Goal: Transaction & Acquisition: Download file/media

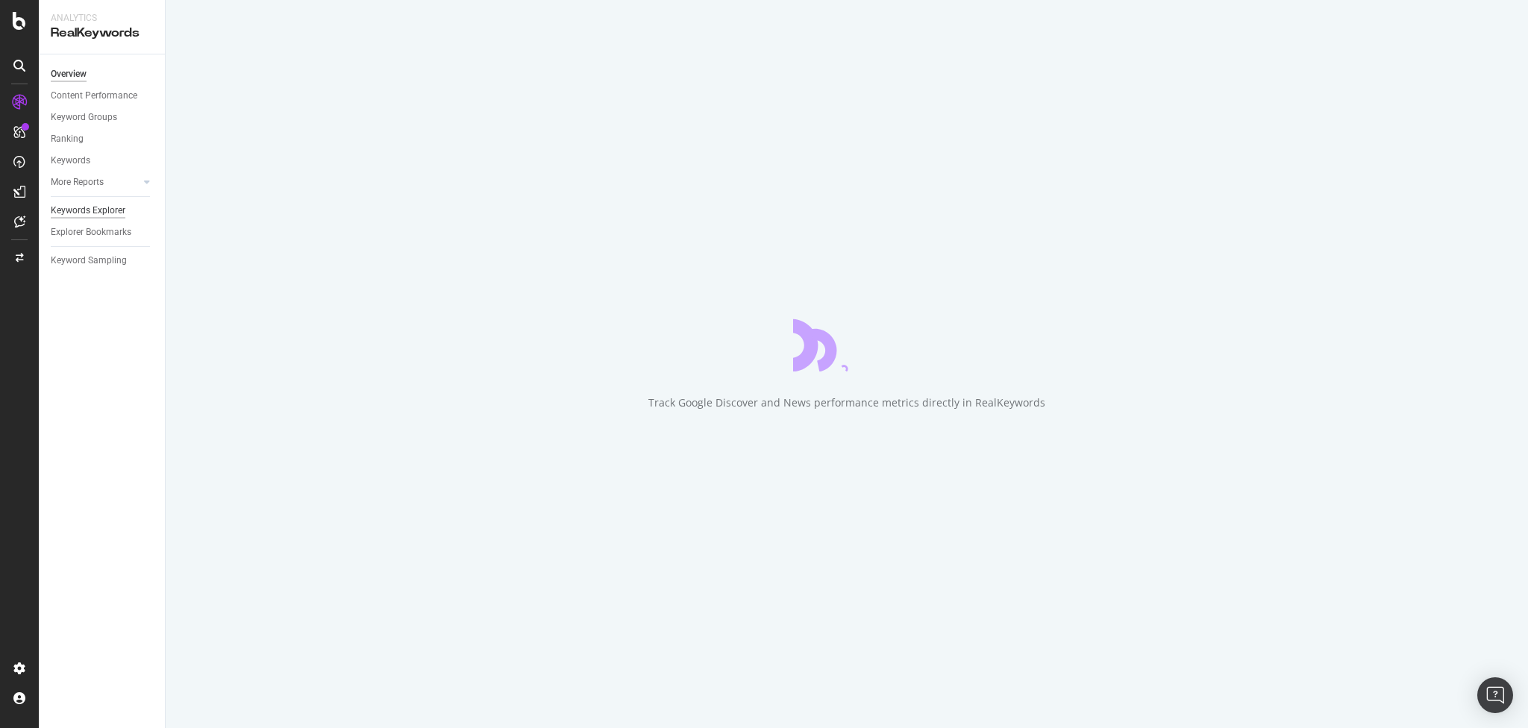
click at [59, 208] on div "Keywords Explorer" at bounding box center [88, 211] width 75 height 16
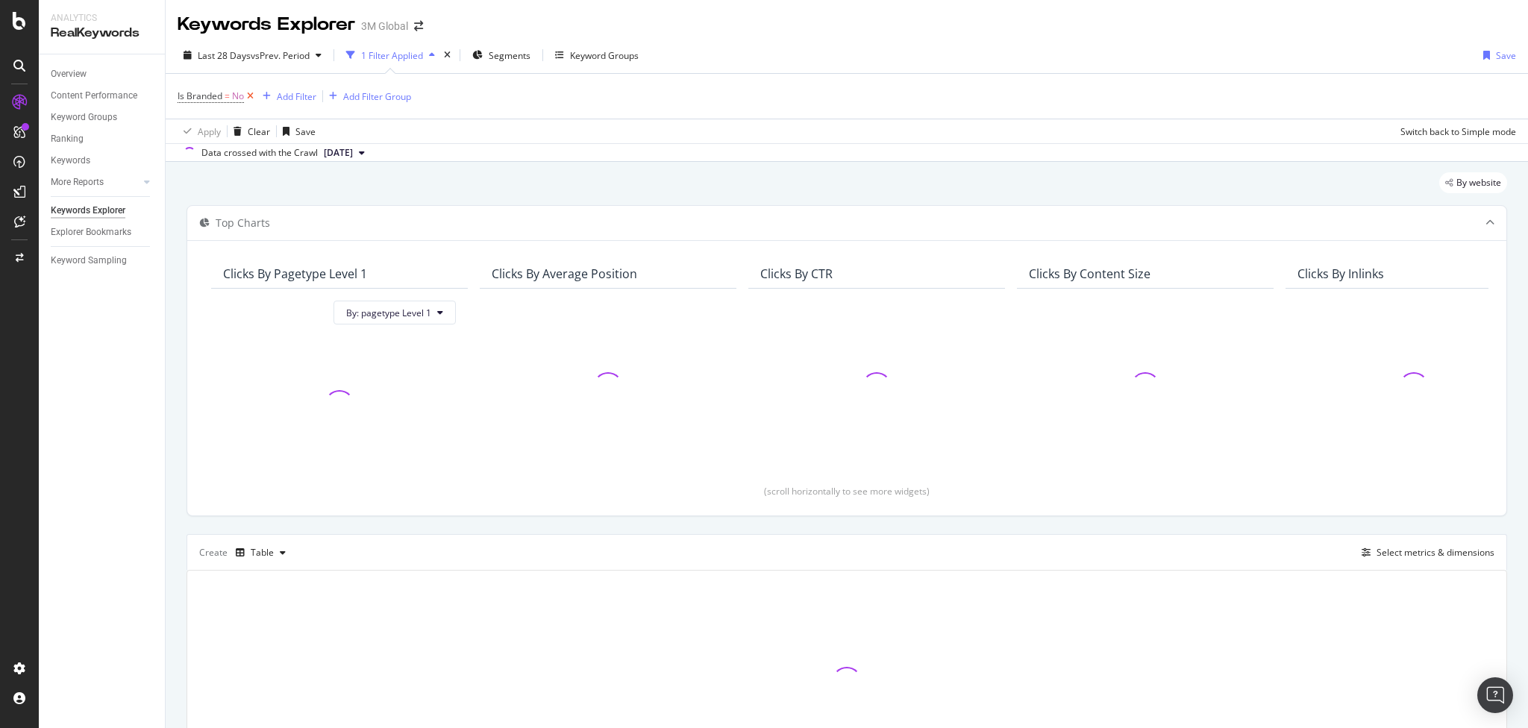
click at [250, 93] on icon at bounding box center [250, 96] width 13 height 15
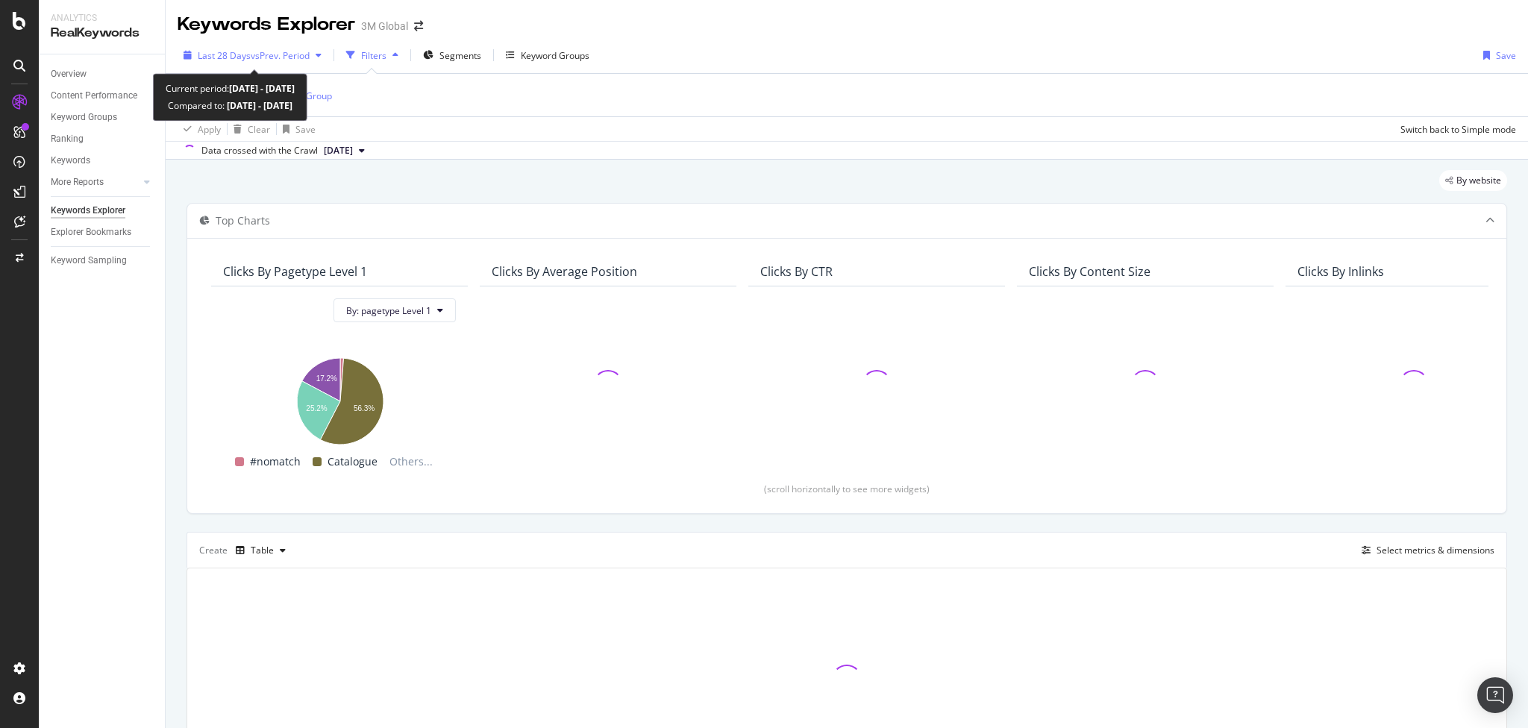
click at [290, 49] on span "vs Prev. Period" at bounding box center [280, 55] width 59 height 13
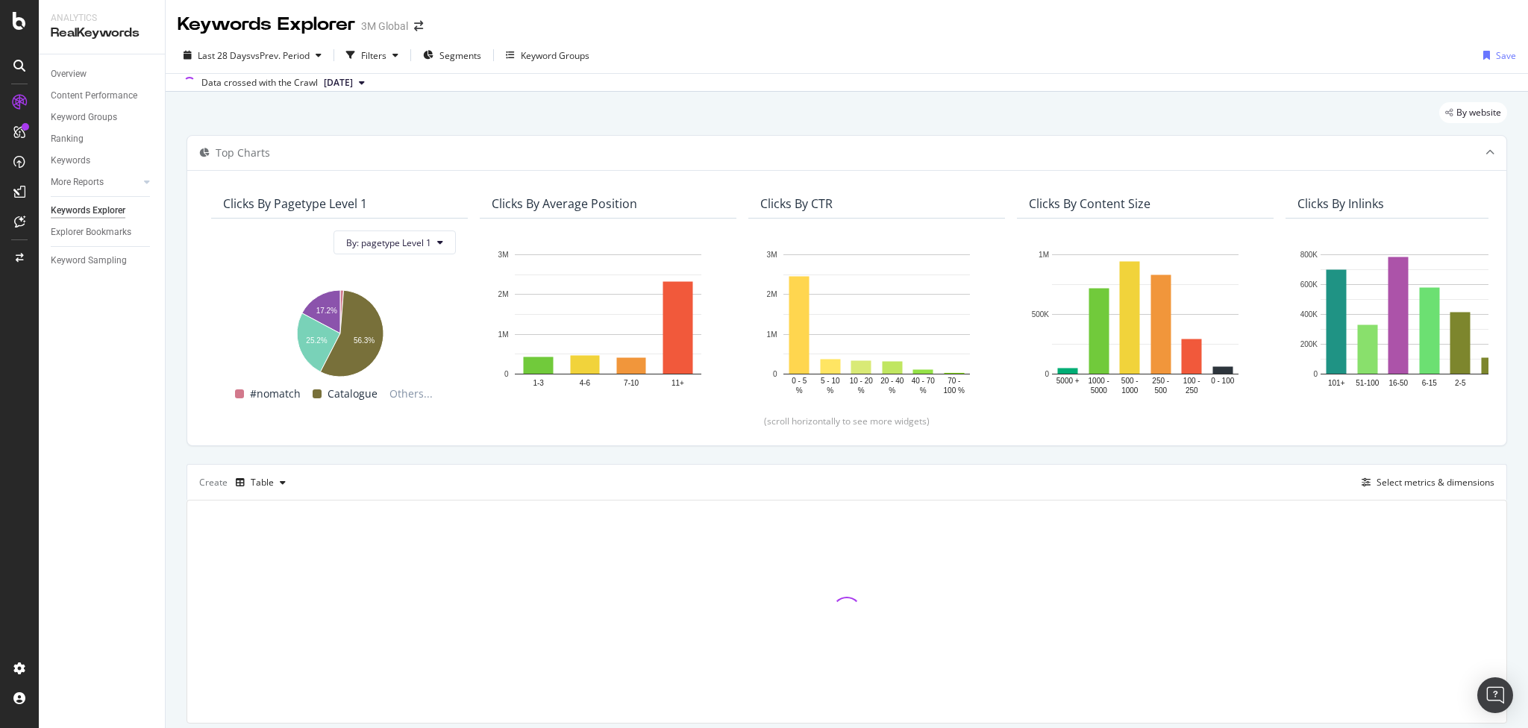
click at [651, 66] on div "Last 28 Days vs Prev. Period Filters Segments Keyword Groups Save" at bounding box center [847, 58] width 1363 height 30
click at [251, 52] on span "vs Prev. Period" at bounding box center [280, 55] width 59 height 13
click at [621, 52] on div "Last 28 Days vs Prev. Period Filters Segments Keyword Groups Save" at bounding box center [847, 58] width 1363 height 30
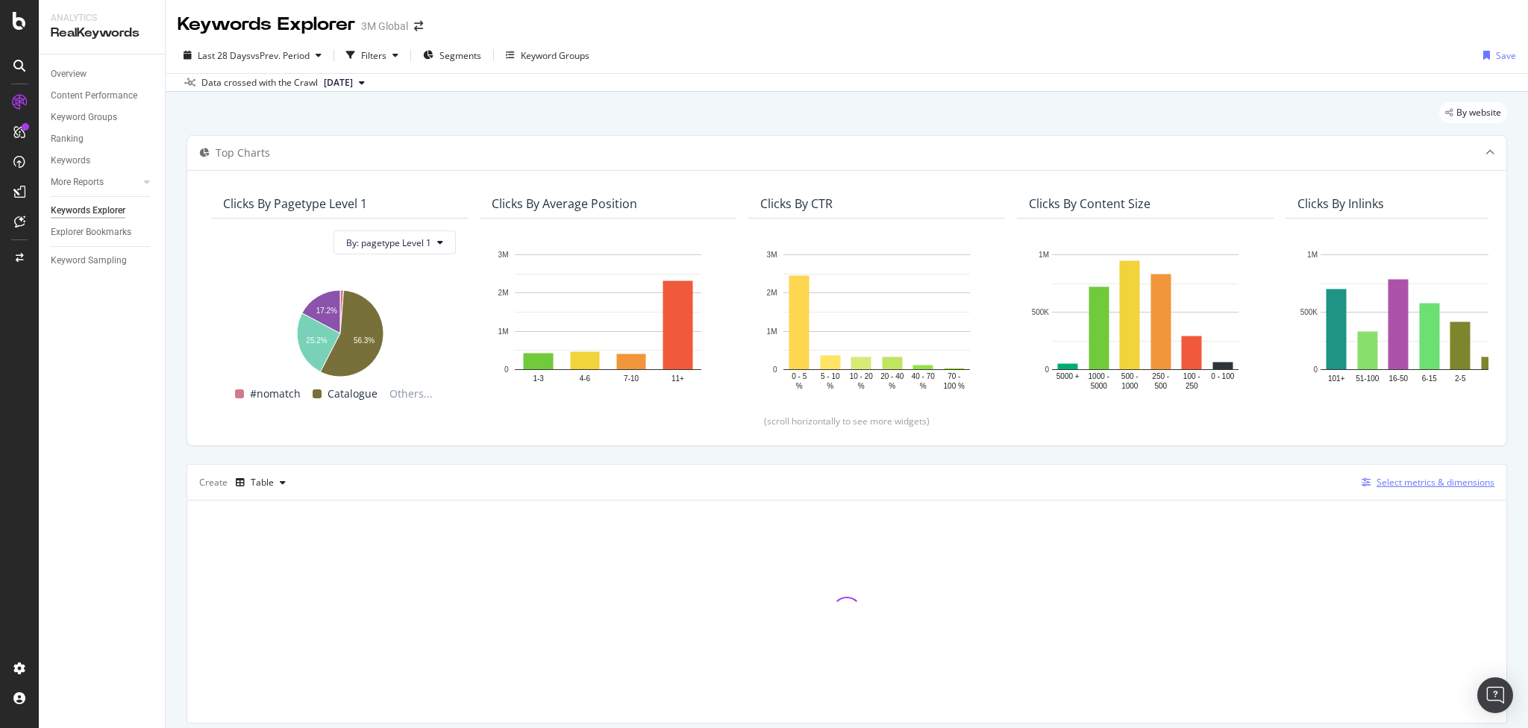
click at [1408, 483] on div "Select metrics & dimensions" at bounding box center [1436, 482] width 118 height 13
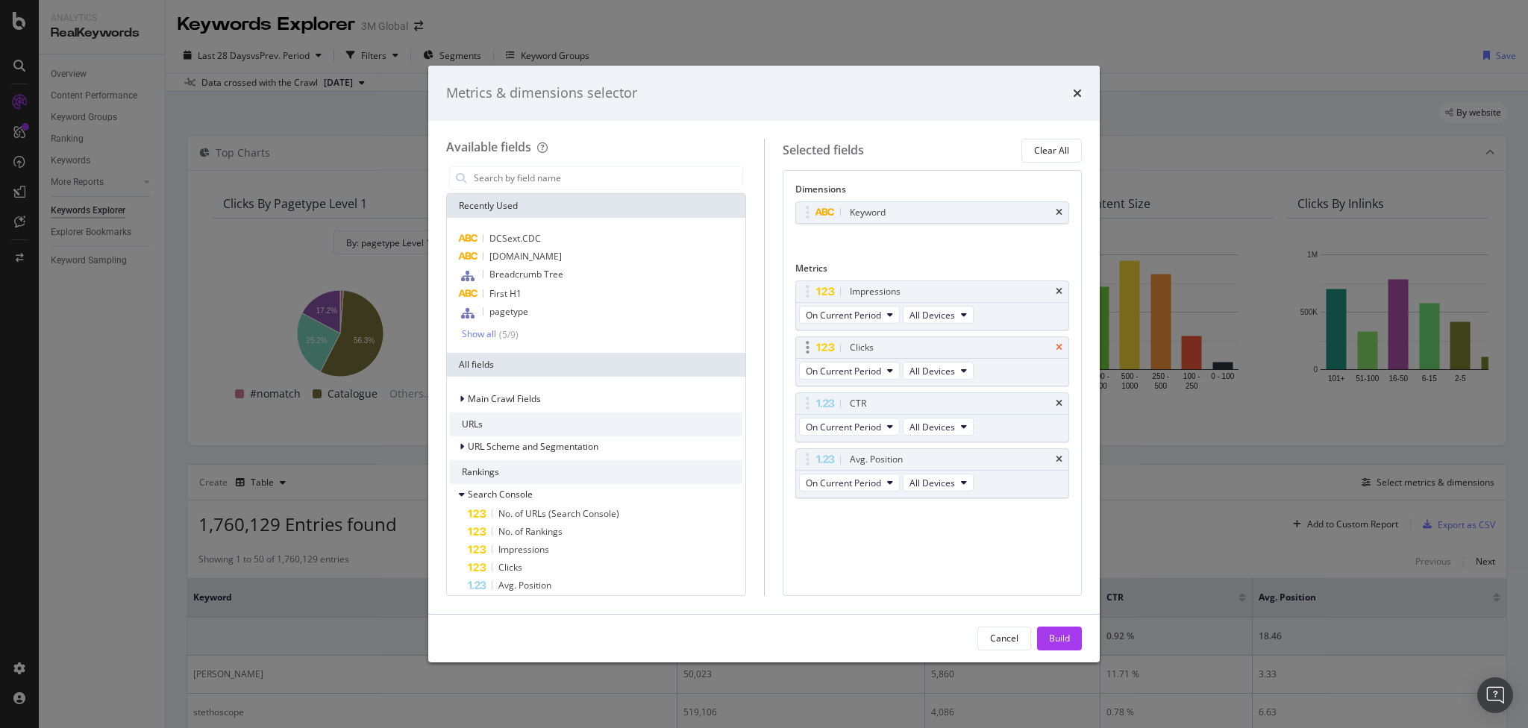
click at [1059, 346] on icon "times" at bounding box center [1059, 347] width 7 height 9
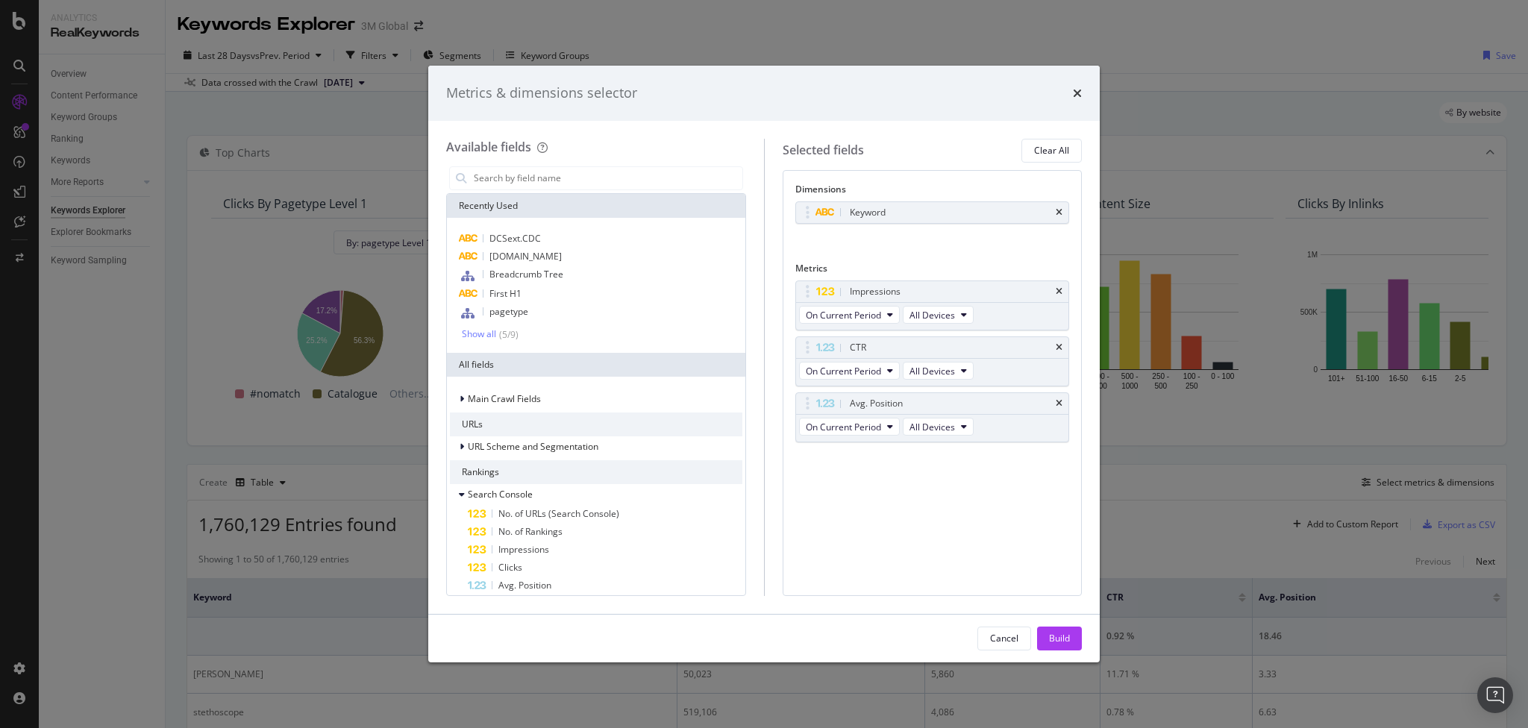
click at [1059, 346] on icon "times" at bounding box center [1059, 347] width 7 height 9
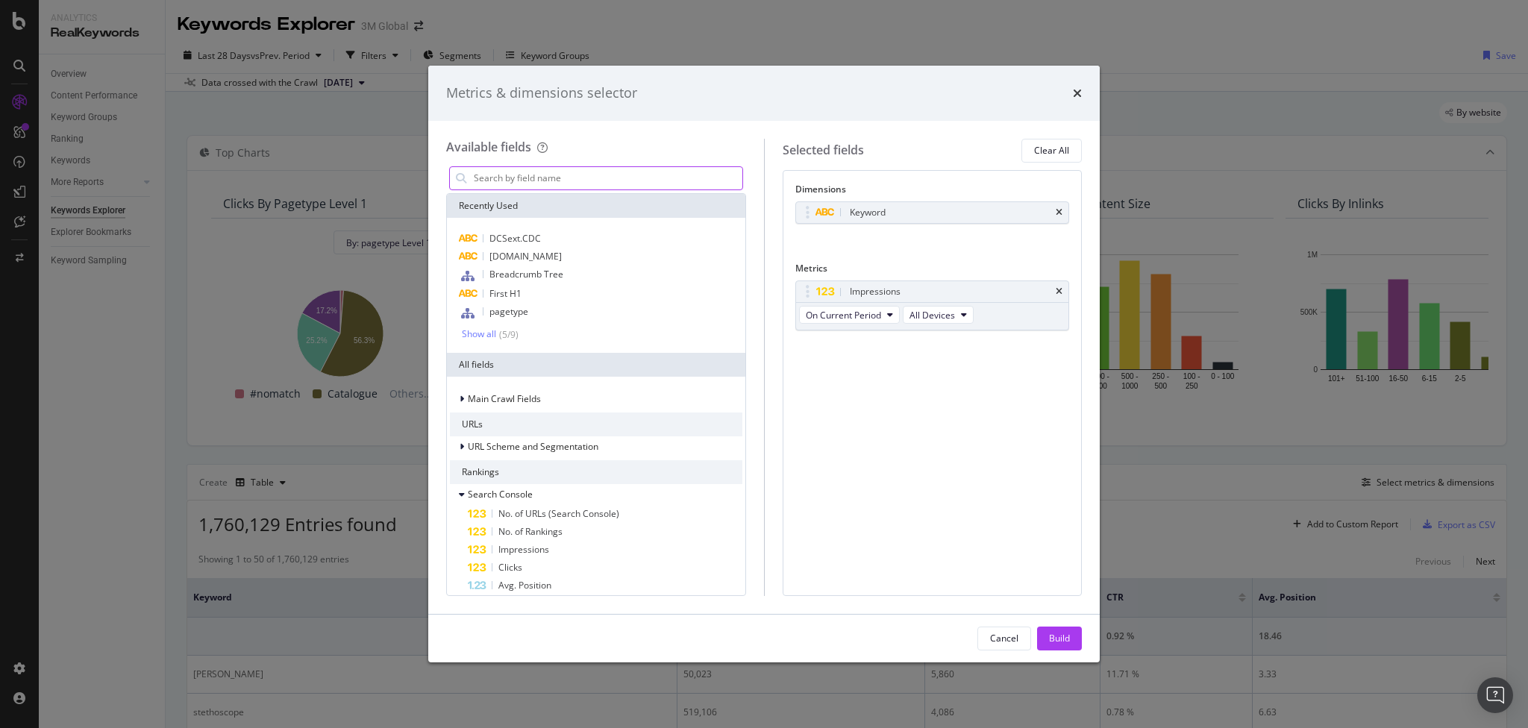
click at [579, 181] on input "modal" at bounding box center [607, 178] width 270 height 22
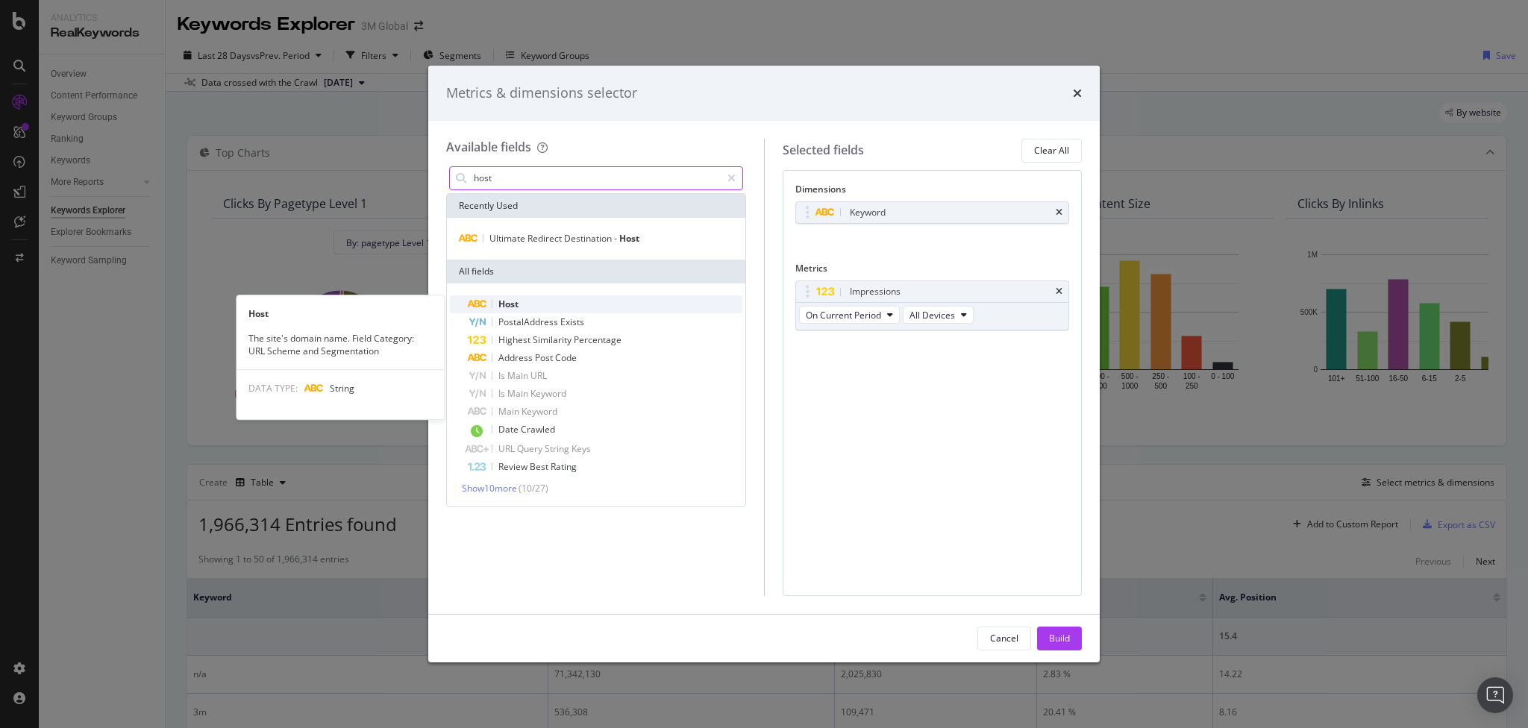
type input "host"
click at [509, 308] on span "Host" at bounding box center [509, 304] width 20 height 13
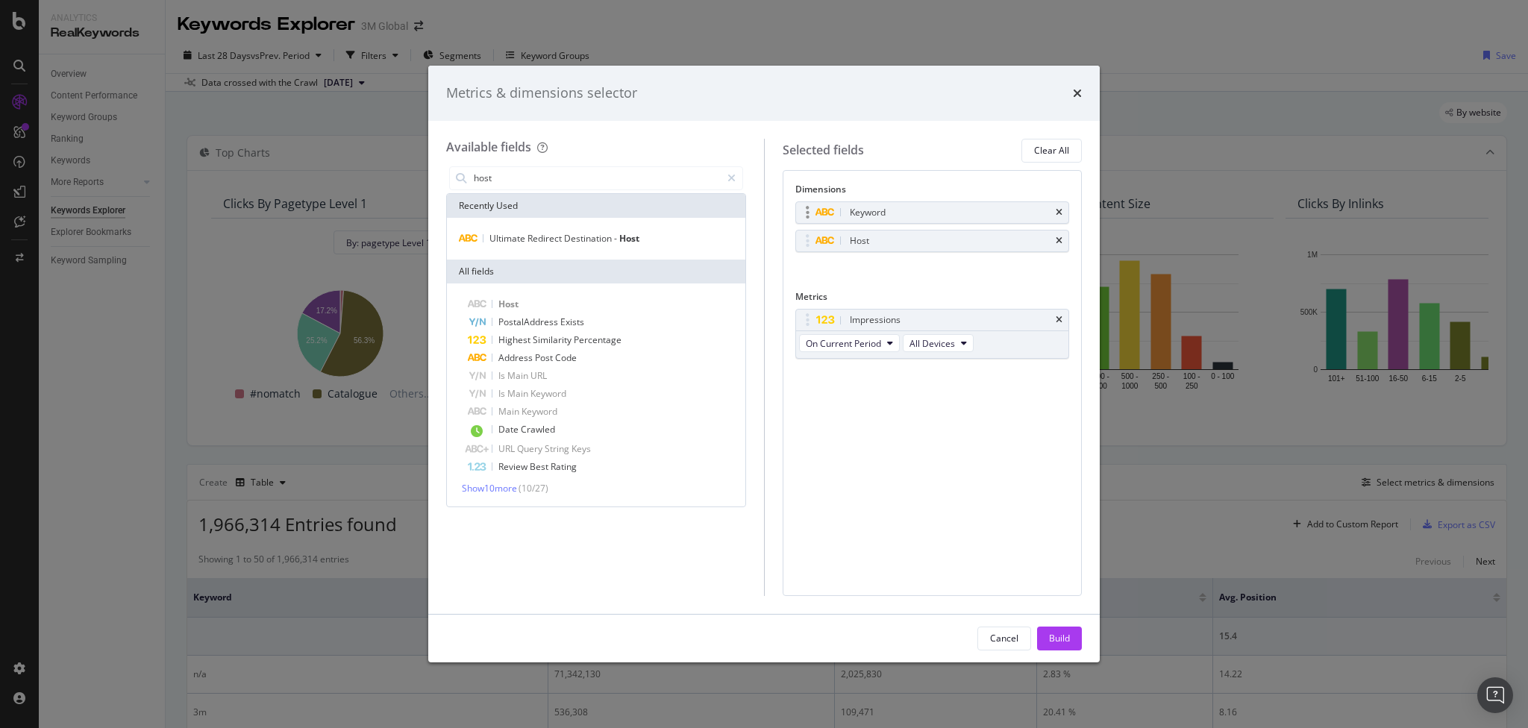
click at [1055, 210] on div "Keyword" at bounding box center [932, 212] width 273 height 21
click at [1064, 209] on div "Keyword" at bounding box center [932, 212] width 273 height 21
click at [1061, 210] on icon "times" at bounding box center [1059, 212] width 7 height 9
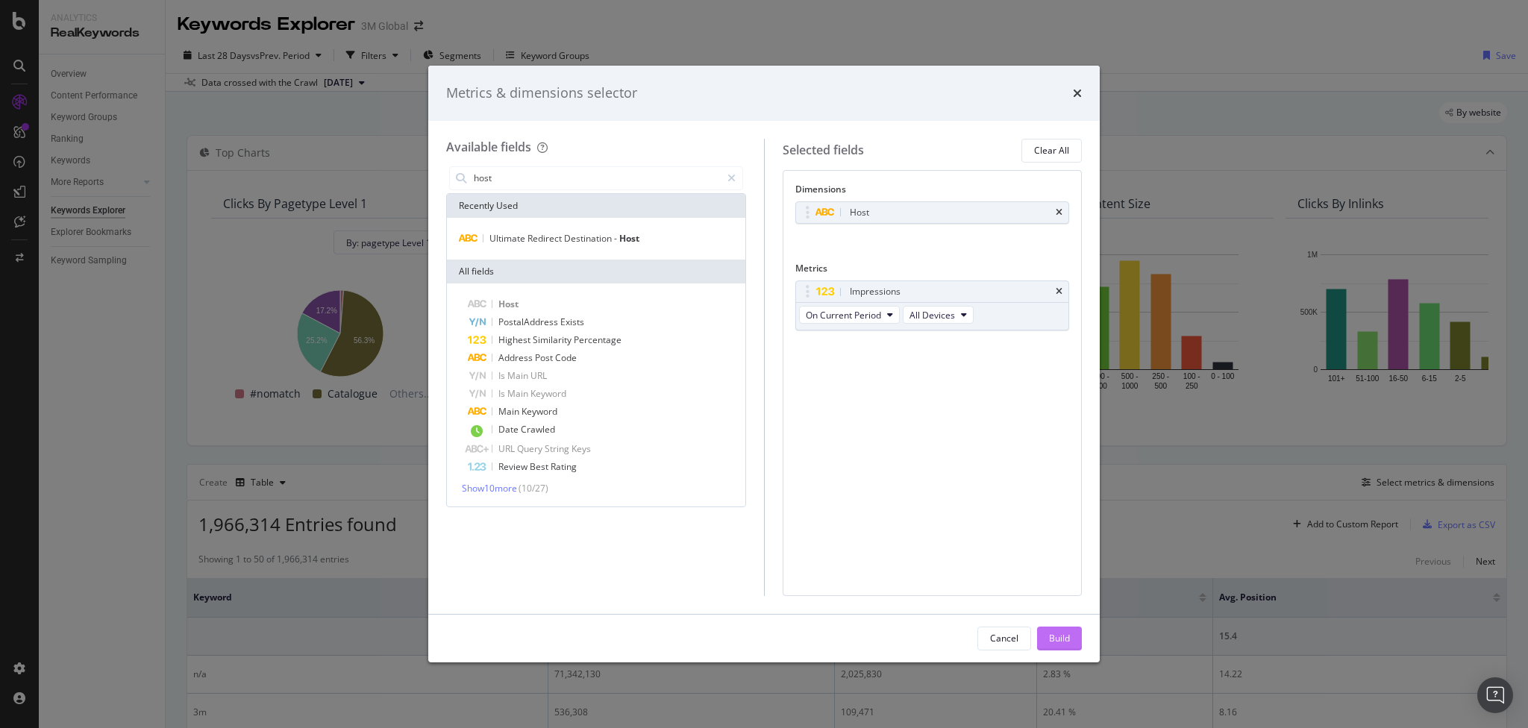
click at [1060, 631] on div "Build" at bounding box center [1059, 639] width 21 height 22
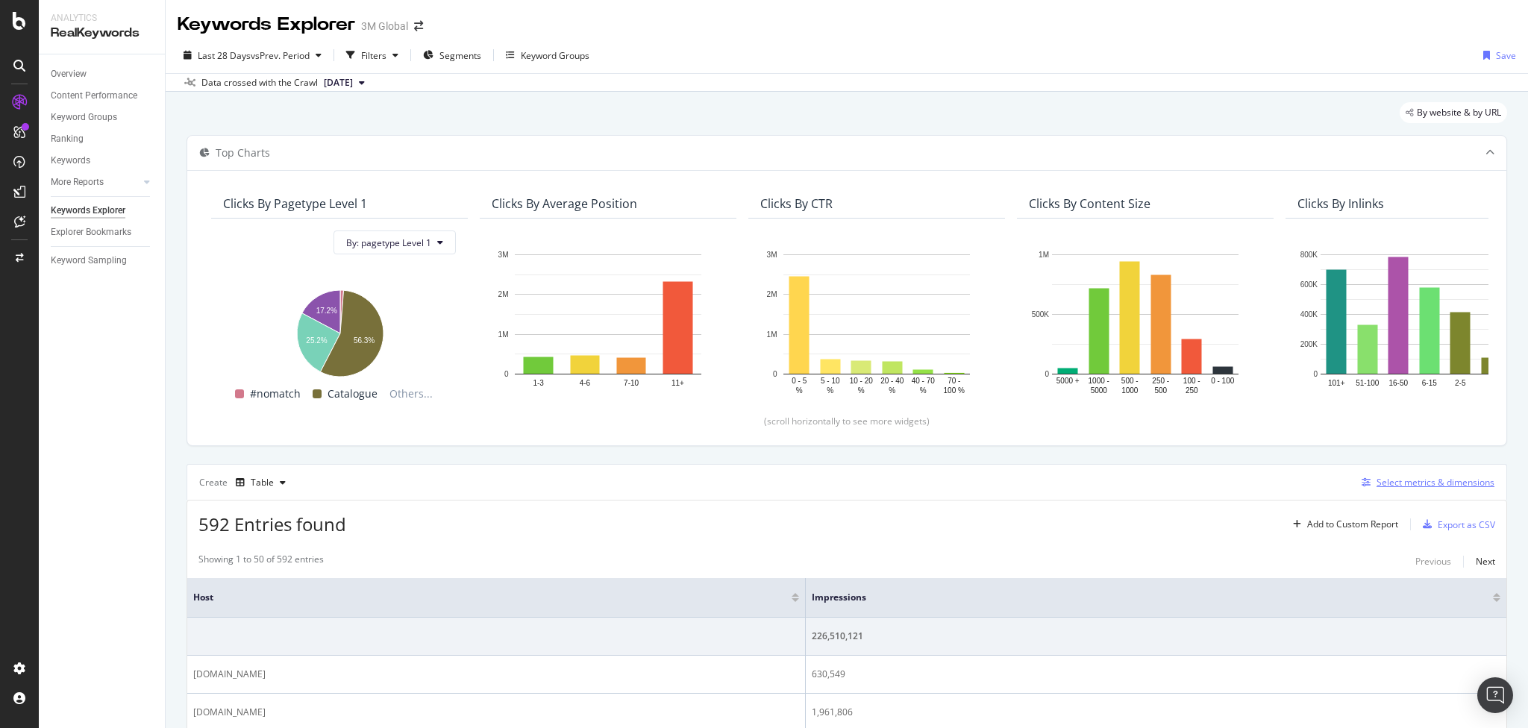
click at [1412, 476] on div "Select metrics & dimensions" at bounding box center [1436, 482] width 118 height 13
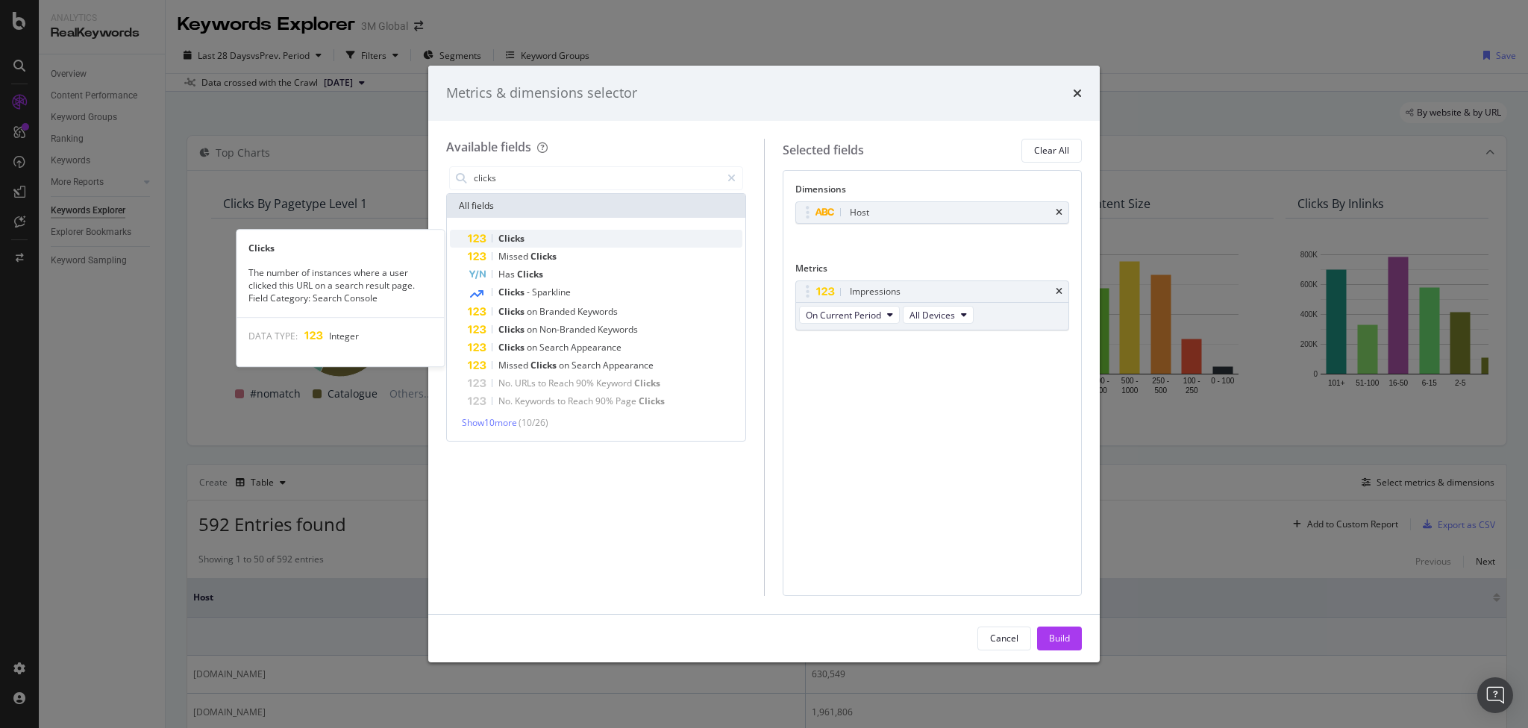
type input "clicks"
click at [521, 237] on span "Clicks" at bounding box center [512, 238] width 26 height 13
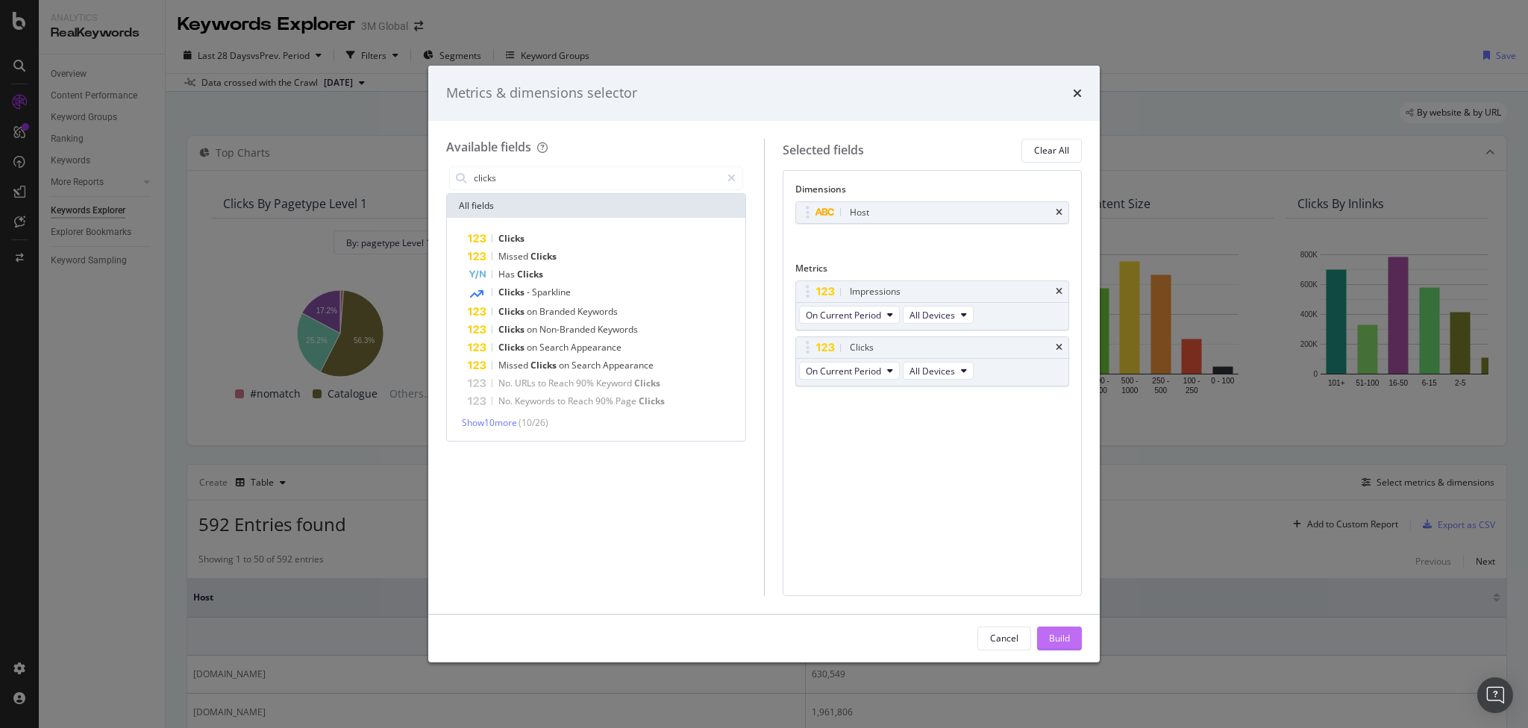
click at [1061, 633] on div "Build" at bounding box center [1059, 638] width 21 height 13
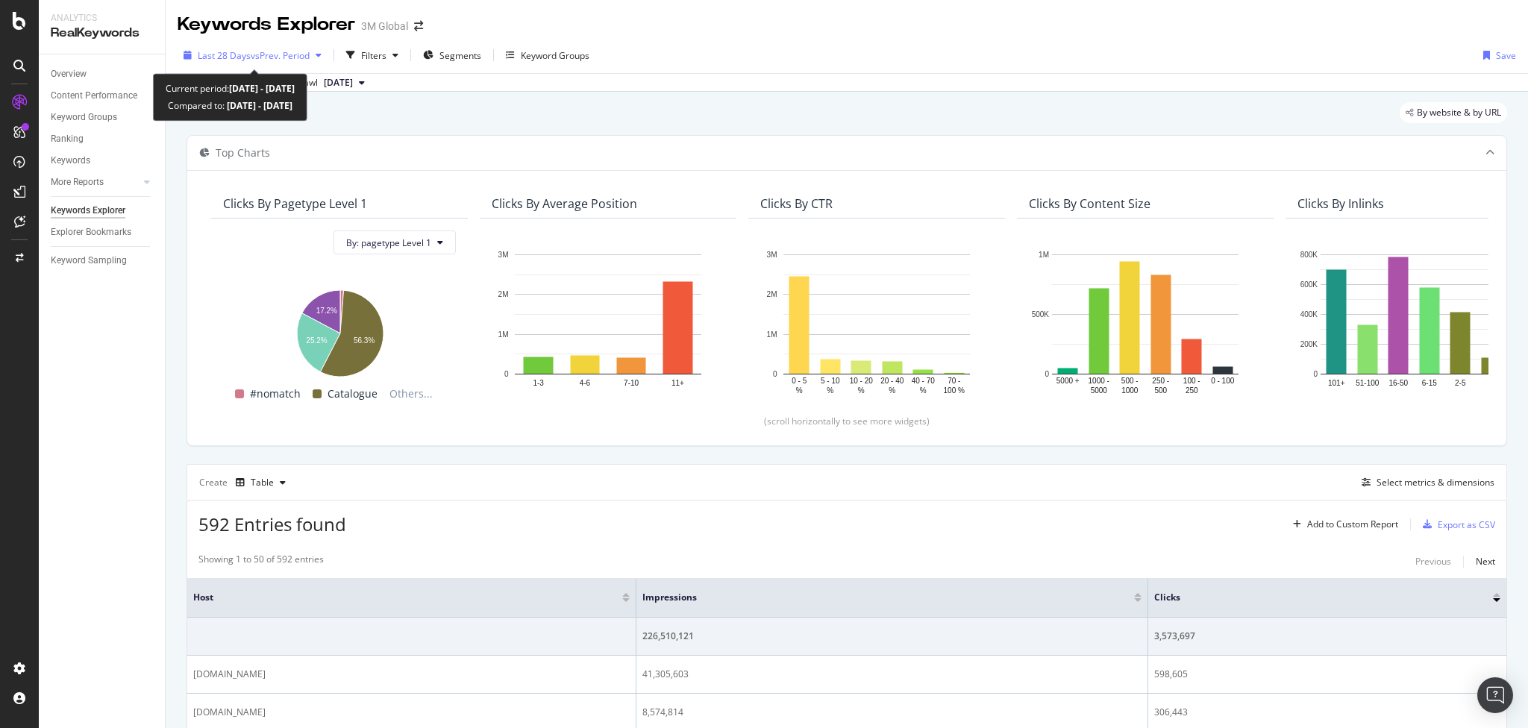
click at [240, 47] on div "Last 28 Days vs Prev. Period" at bounding box center [253, 55] width 150 height 22
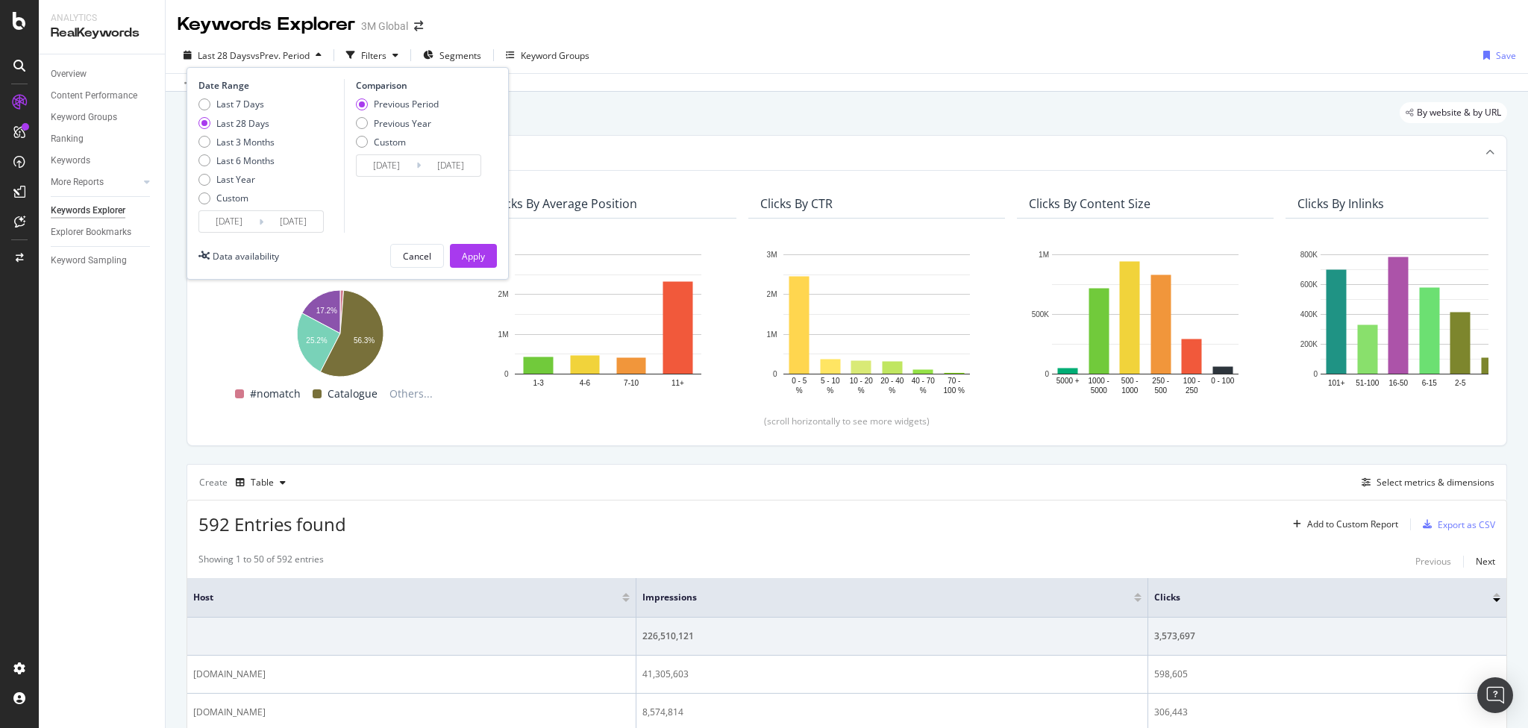
click at [234, 210] on div "[DATE] Navigate forward to interact with the calendar and select a date. Press …" at bounding box center [261, 221] width 125 height 22
click at [224, 222] on input "[DATE]" at bounding box center [229, 221] width 60 height 21
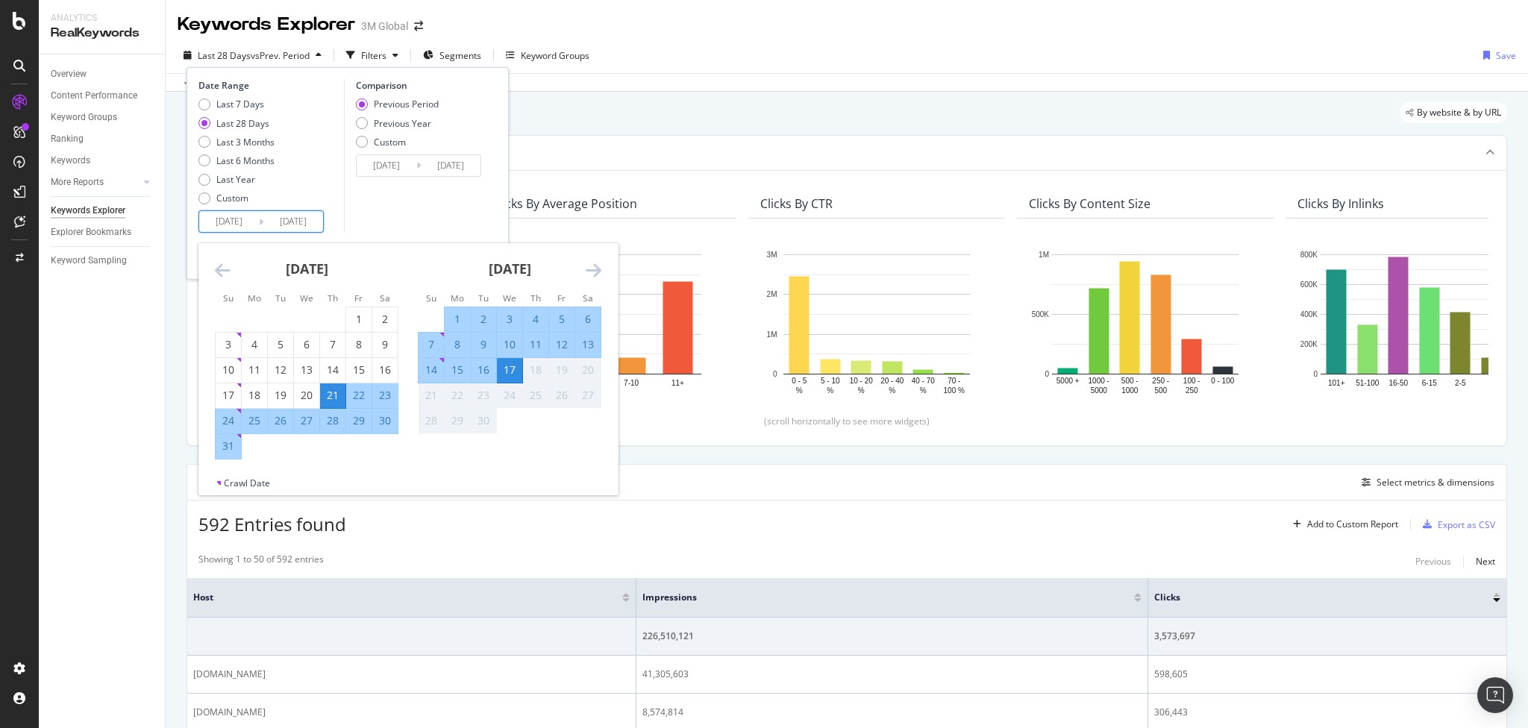
click at [459, 317] on div "1" at bounding box center [457, 319] width 25 height 15
type input "[DATE]"
click at [458, 366] on div "15" at bounding box center [457, 370] width 25 height 15
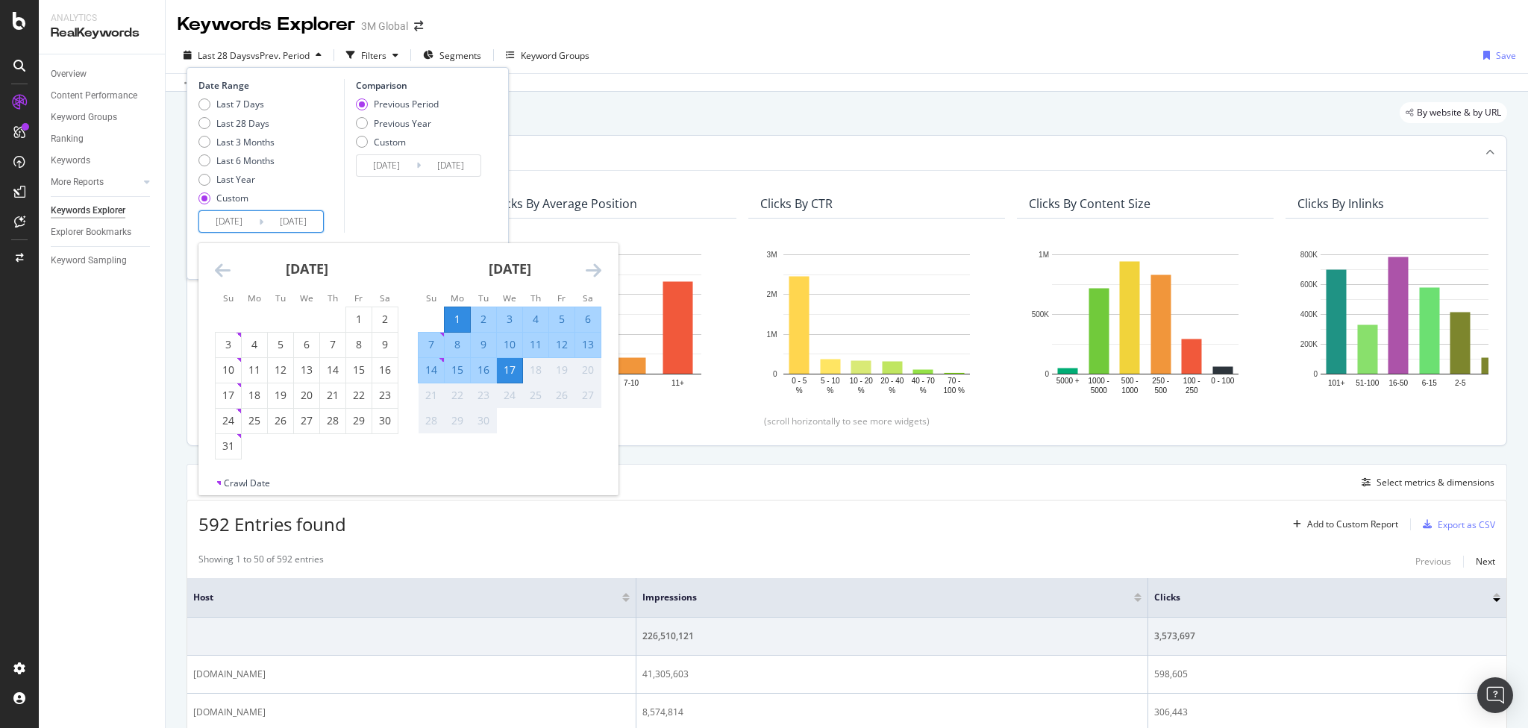
type input "[DATE]"
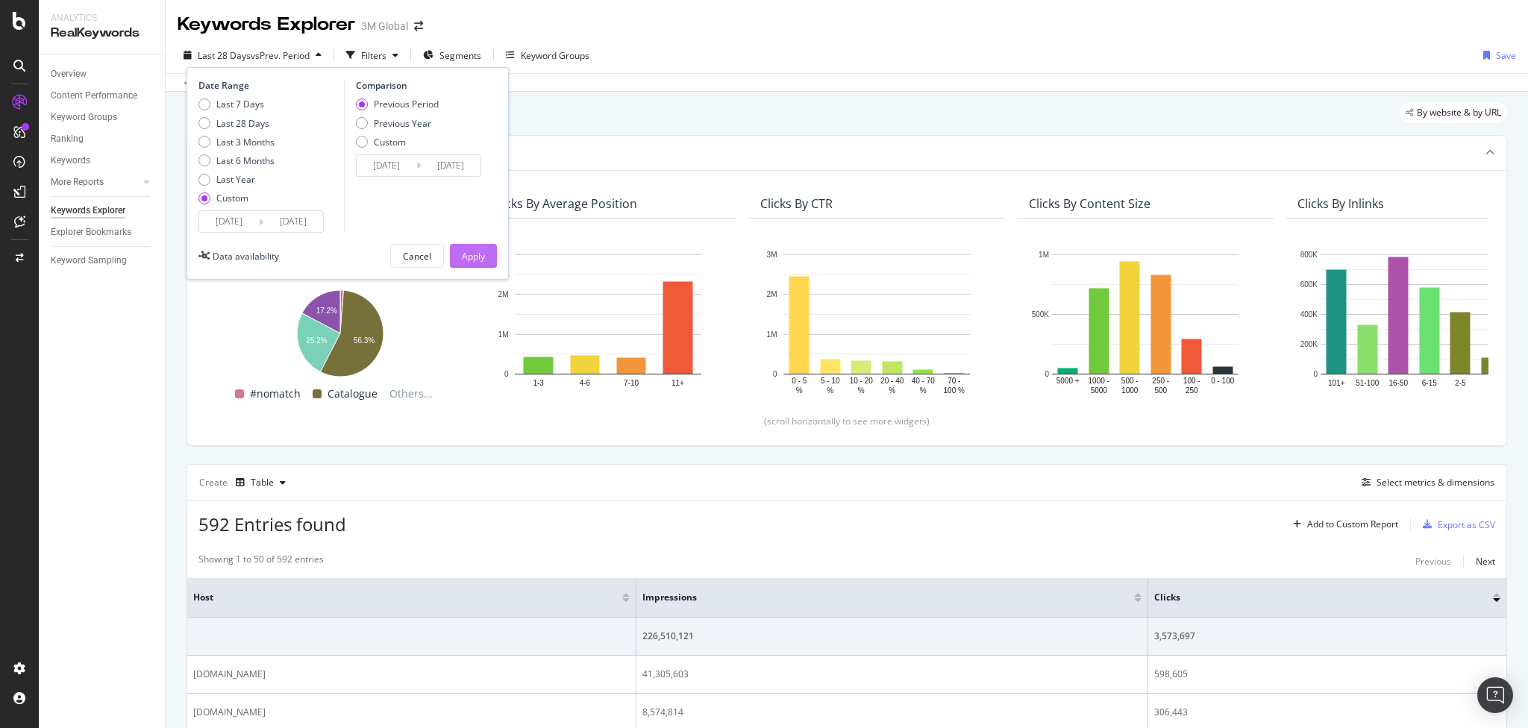
click at [475, 248] on div "Apply" at bounding box center [473, 256] width 23 height 22
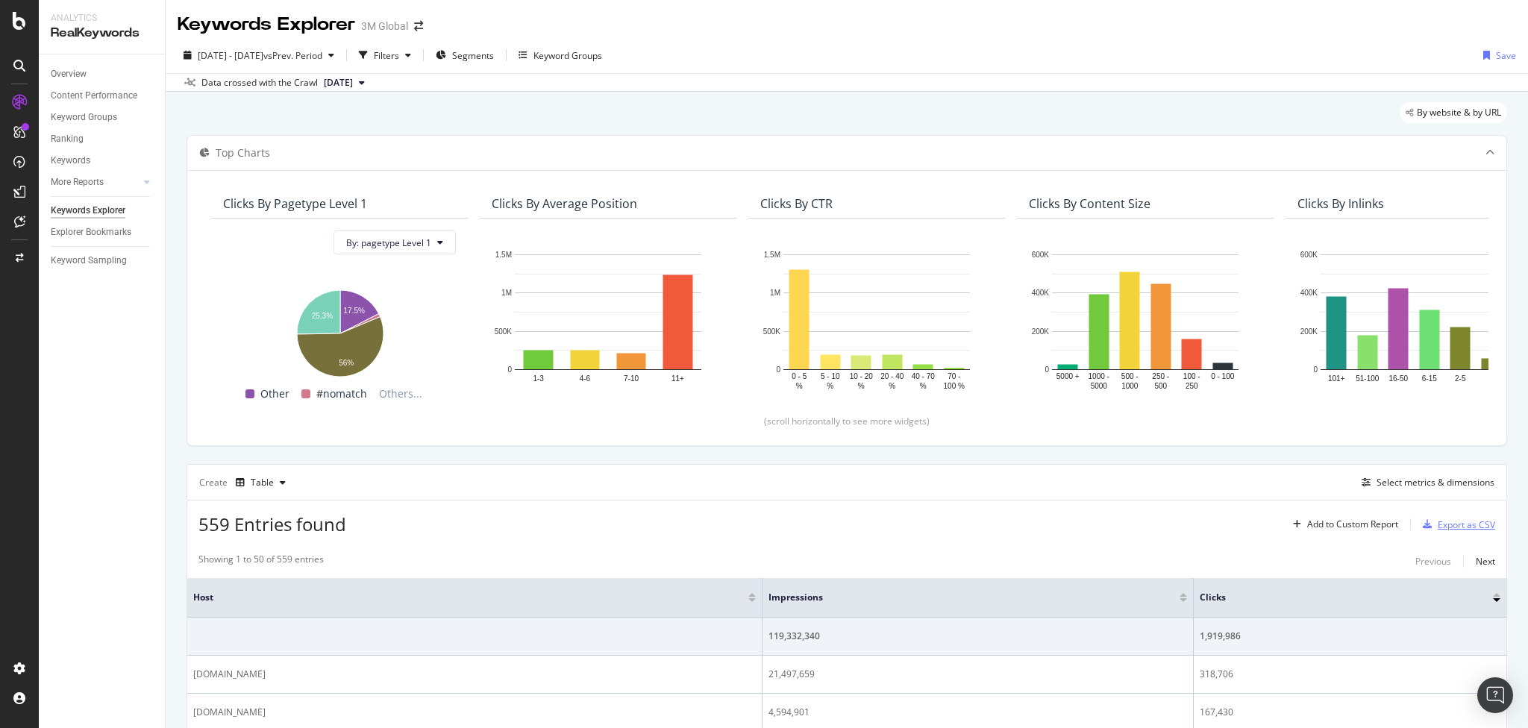
click at [1458, 520] on div "Export as CSV" at bounding box center [1466, 525] width 57 height 13
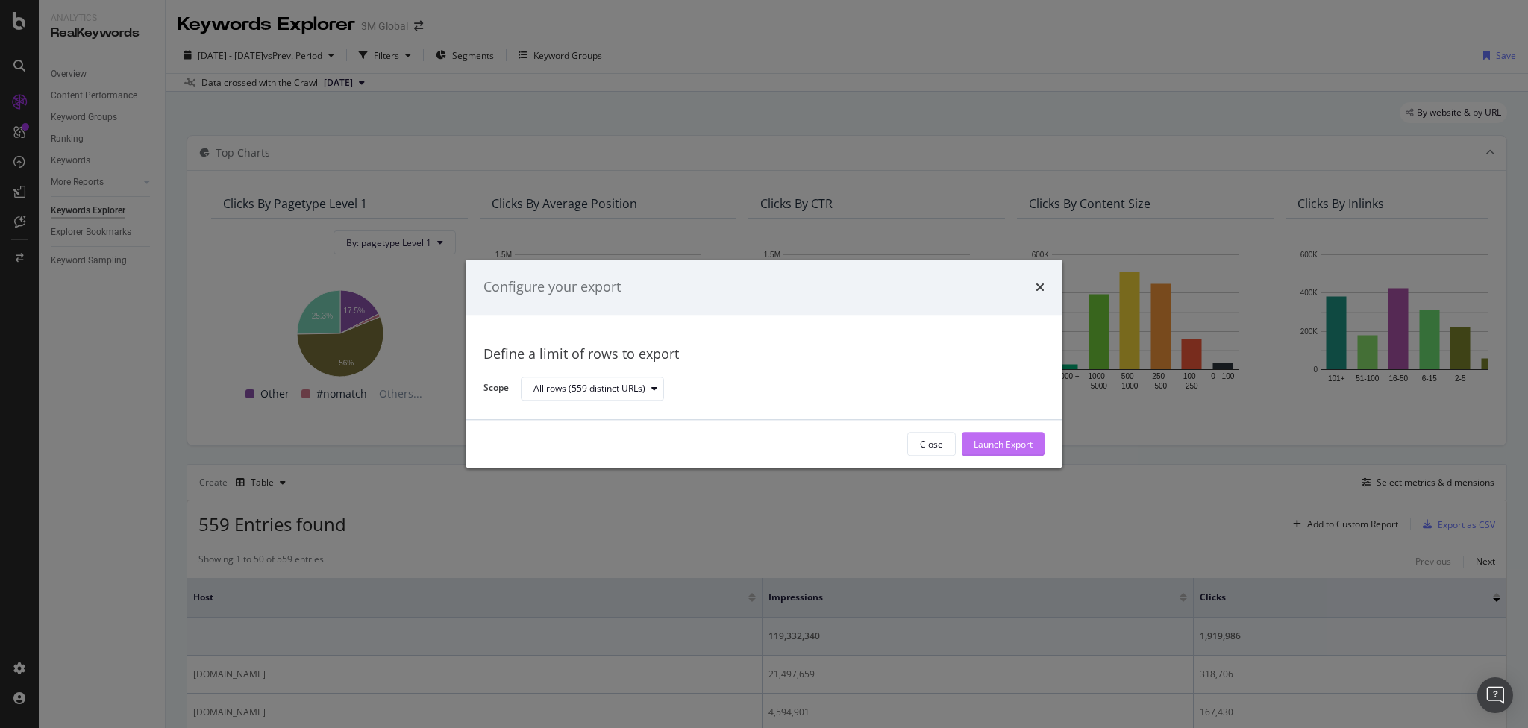
click at [1013, 441] on div "Launch Export" at bounding box center [1003, 444] width 59 height 13
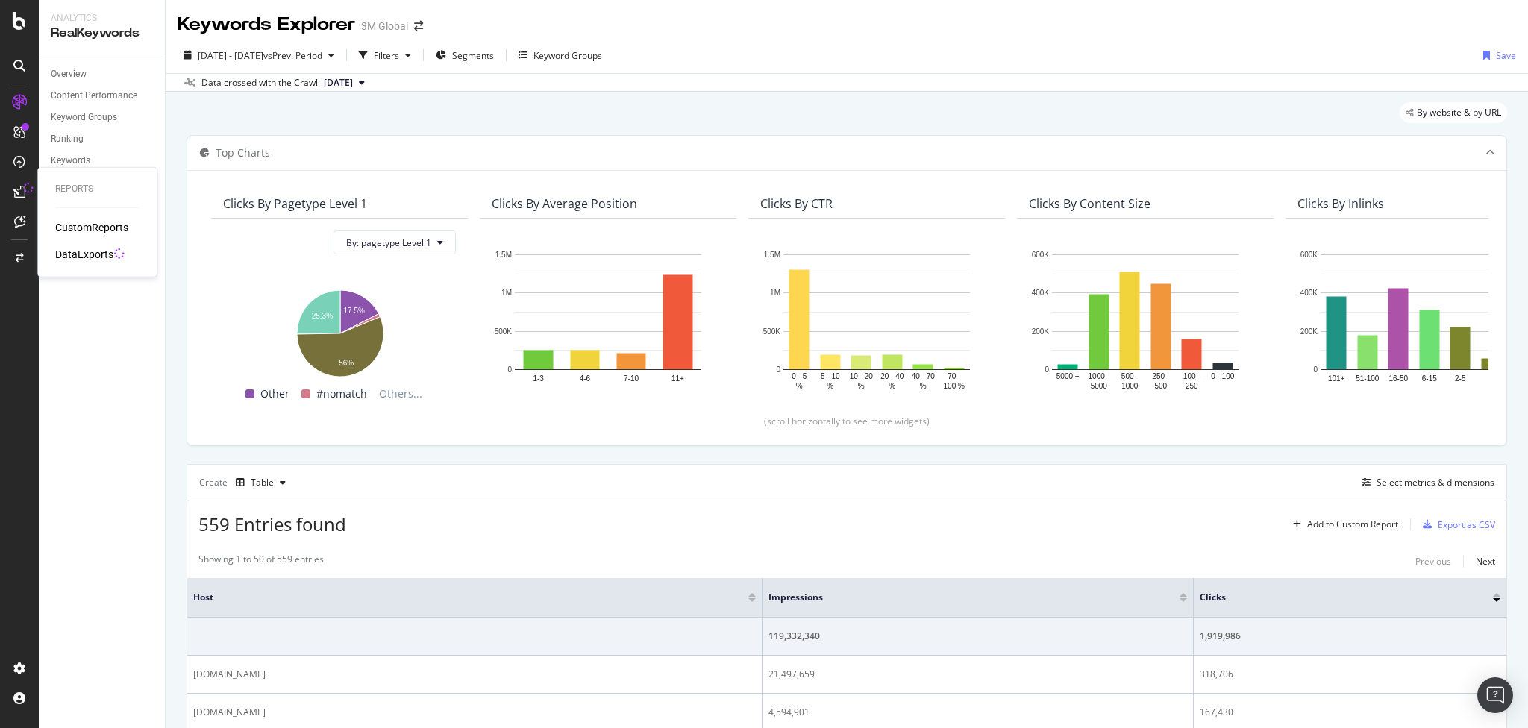
click at [88, 247] on div "DataExports" at bounding box center [84, 254] width 58 height 15
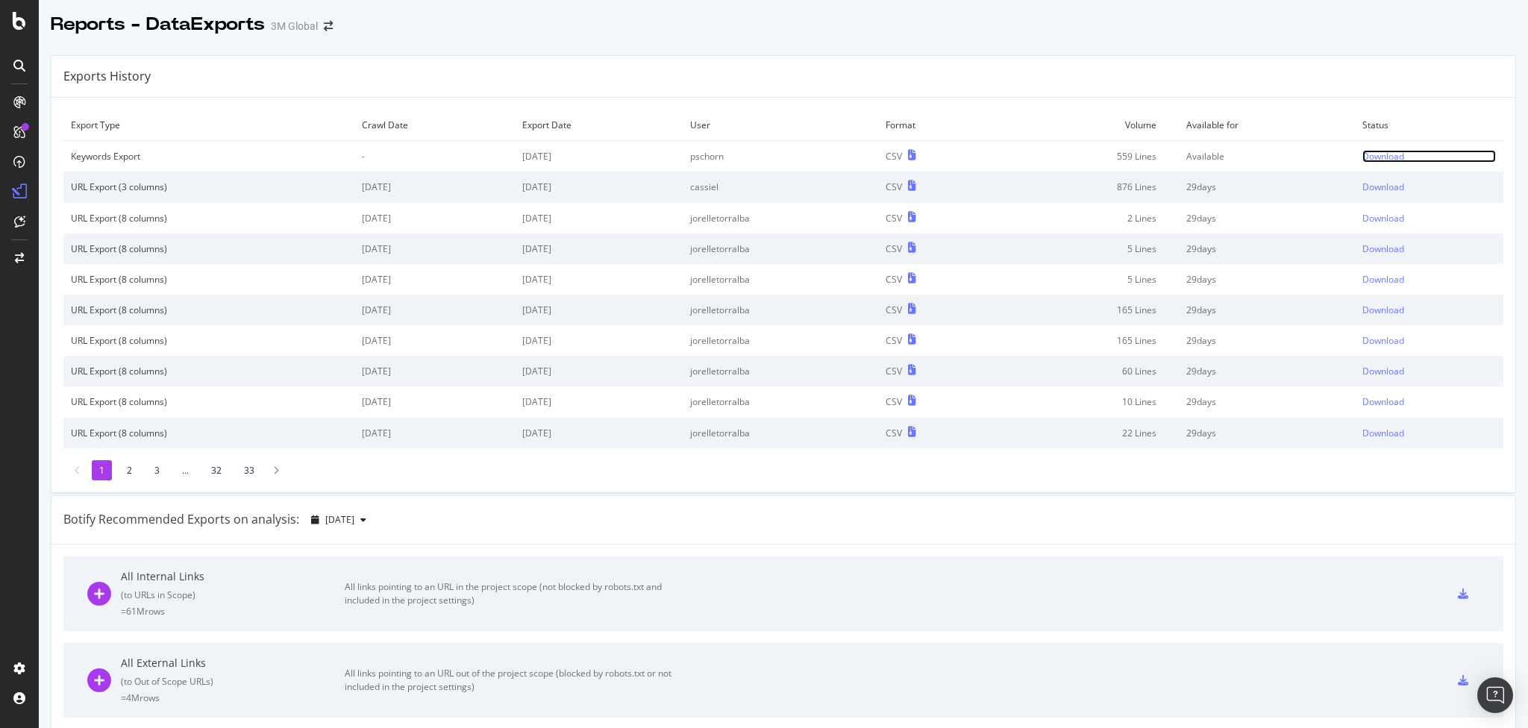
click at [1370, 150] on div "Download" at bounding box center [1384, 156] width 42 height 13
